Goal: Transaction & Acquisition: Purchase product/service

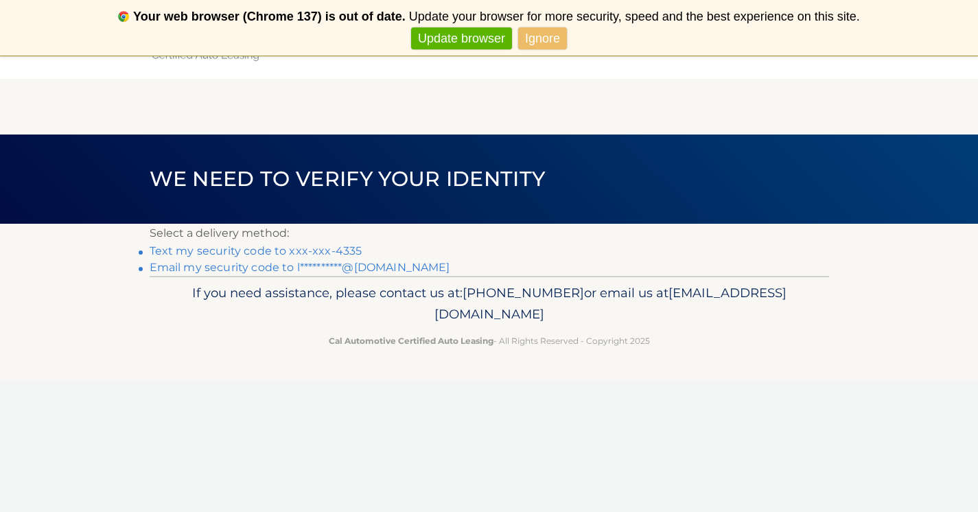
click at [340, 254] on link "Text my security code to xxx-xxx-4335" at bounding box center [256, 250] width 213 height 13
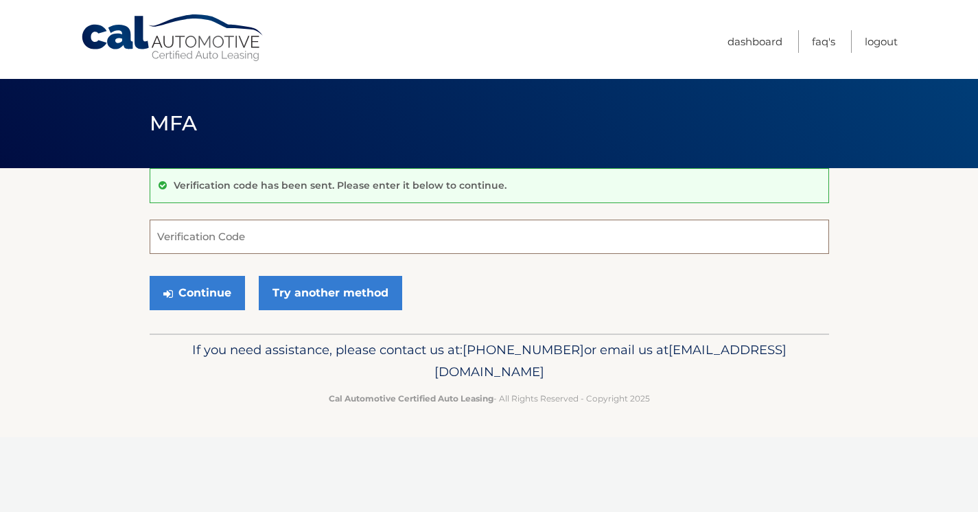
click at [319, 238] on input "Verification Code" at bounding box center [490, 237] width 680 height 34
type input "833908"
click at [230, 287] on button "Continue" at bounding box center [197, 293] width 95 height 34
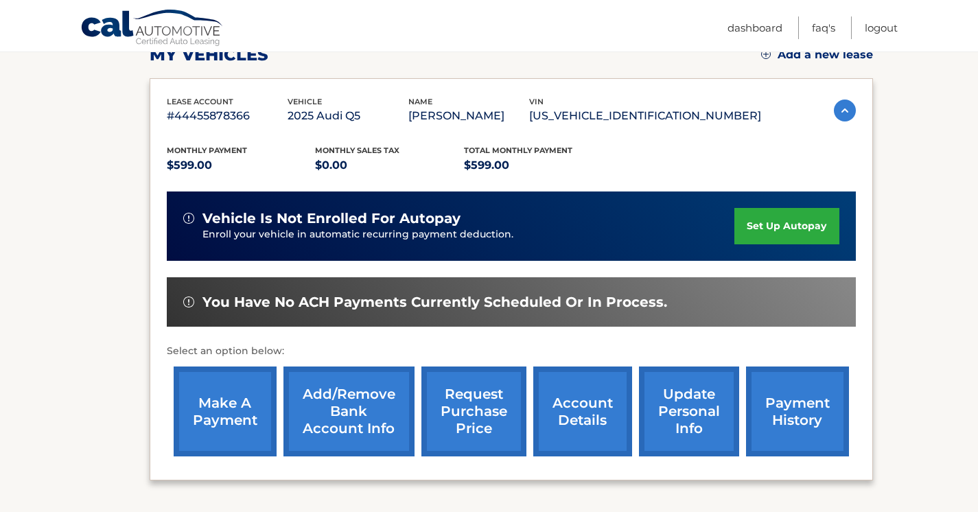
scroll to position [207, 0]
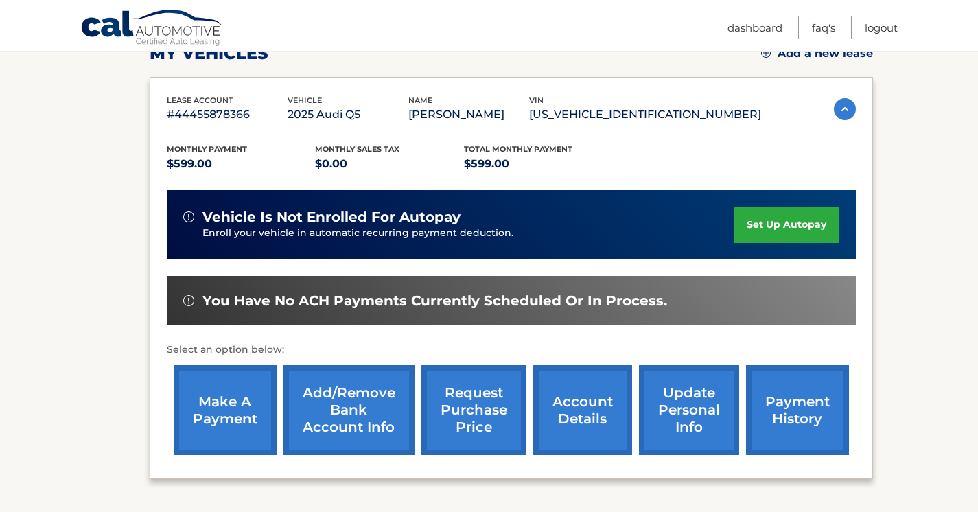
click at [240, 417] on link "make a payment" at bounding box center [225, 410] width 103 height 90
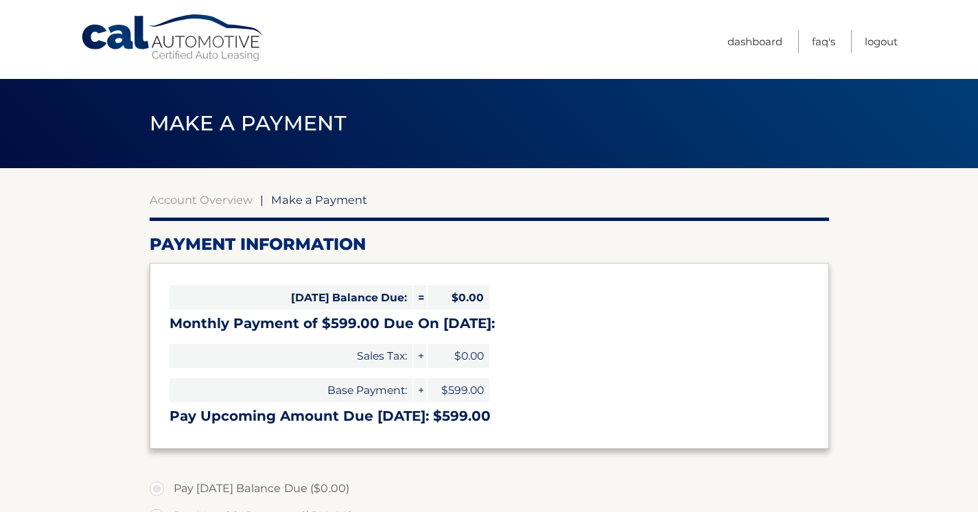
select select "MzY4MDIxYmQtODY1Yi00NzkzLTk4MDYtMjI0OGExNmU3MmM5"
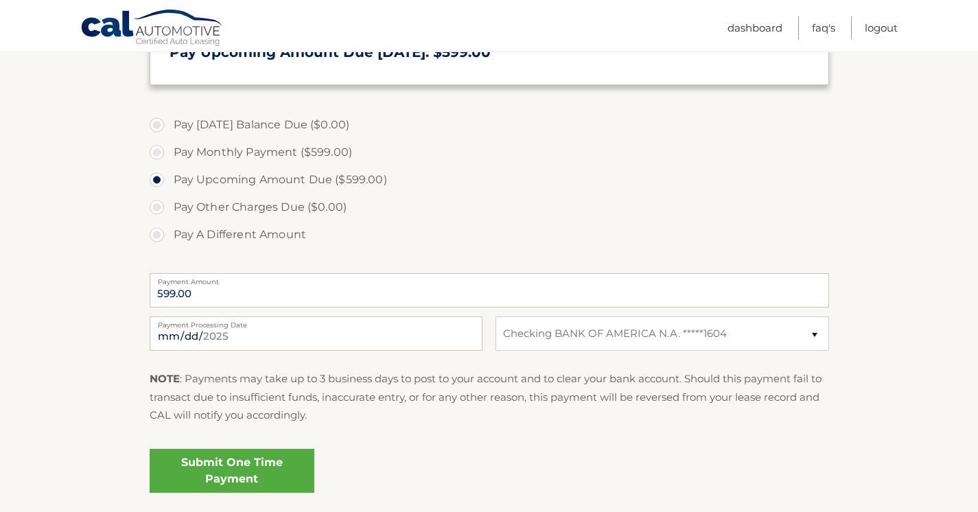
scroll to position [358, 0]
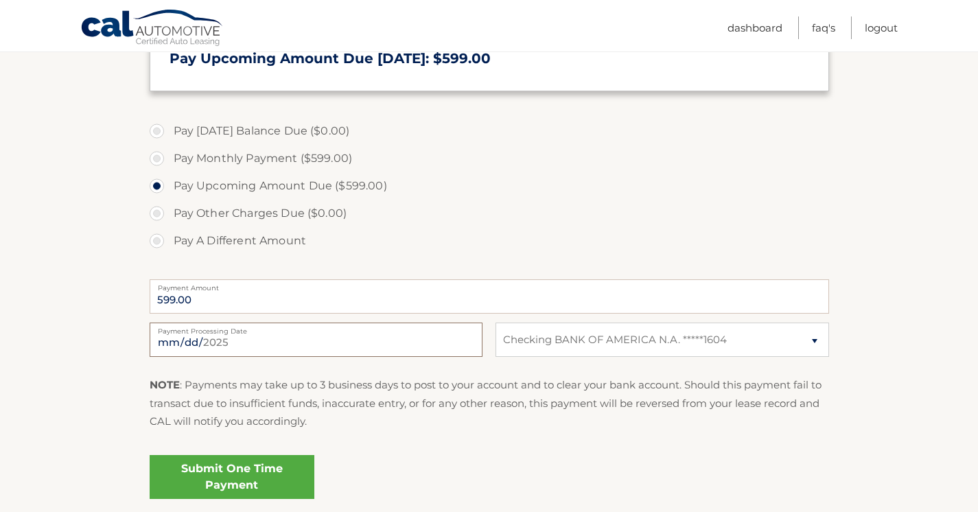
click at [343, 343] on input "2025-09-06" at bounding box center [316, 340] width 333 height 34
click at [521, 198] on label "Pay Upcoming Amount Due ($599.00)" at bounding box center [490, 185] width 680 height 27
click at [169, 194] on input "Pay Upcoming Amount Due ($599.00)" at bounding box center [162, 183] width 14 height 22
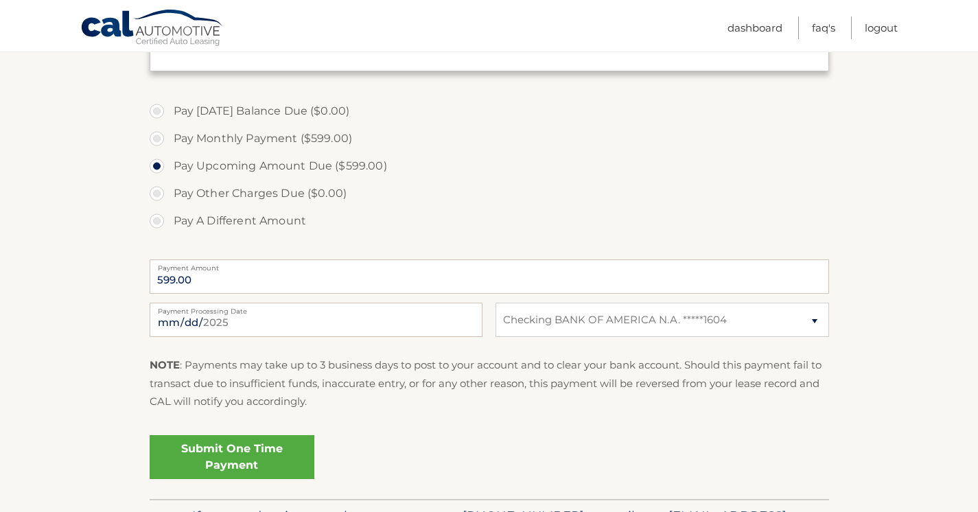
scroll to position [376, 0]
click at [397, 310] on label "Payment Processing Date" at bounding box center [316, 309] width 333 height 11
click at [397, 310] on input "2025-09-06" at bounding box center [316, 321] width 333 height 34
click at [301, 321] on input "2025-09-06" at bounding box center [316, 321] width 333 height 34
type input "2025-09-08"
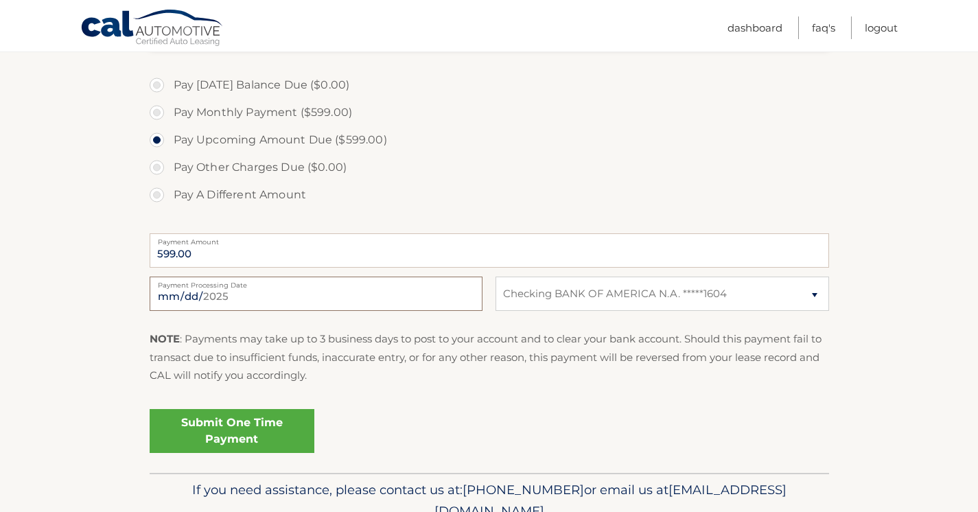
scroll to position [404, 0]
click at [246, 435] on link "Submit One Time Payment" at bounding box center [232, 431] width 165 height 44
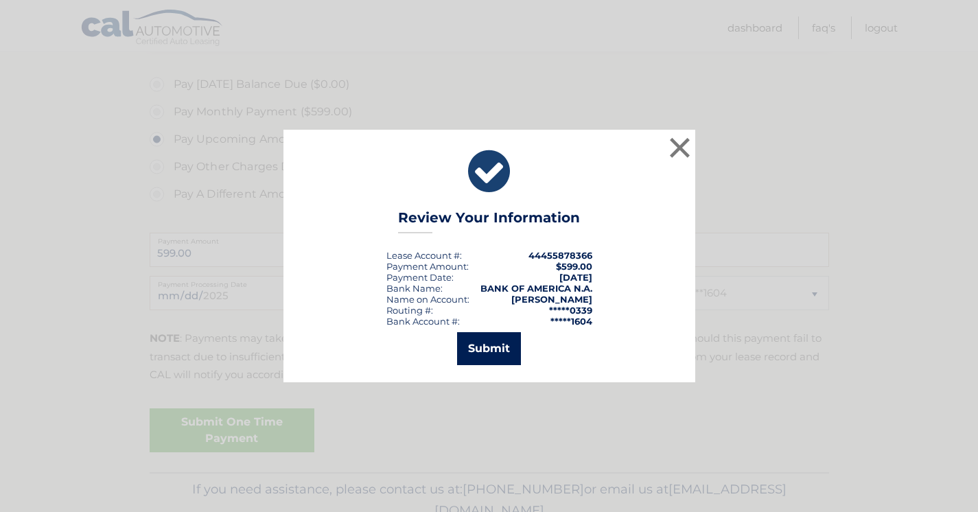
click at [506, 345] on button "Submit" at bounding box center [489, 348] width 64 height 33
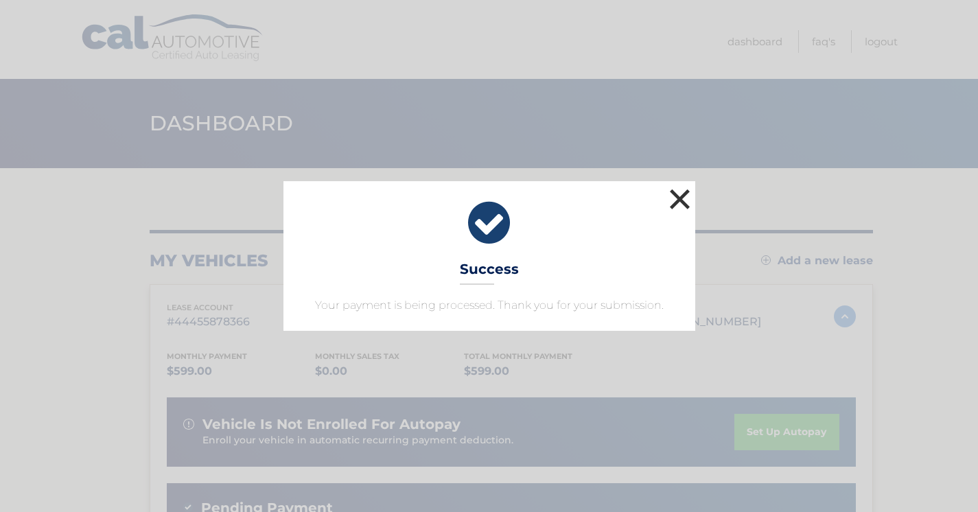
click at [681, 199] on button "×" at bounding box center [680, 198] width 27 height 27
